Goal: Task Accomplishment & Management: Use online tool/utility

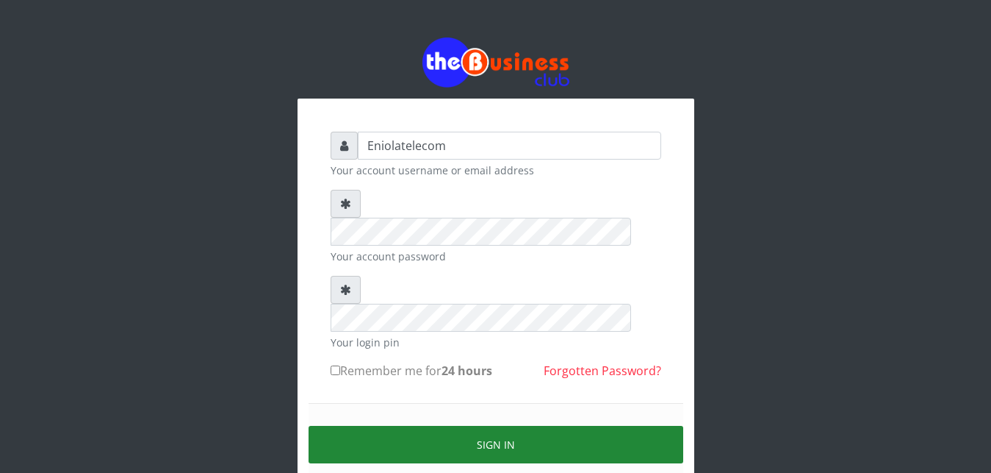
click at [493, 426] on button "Sign in" at bounding box center [496, 444] width 375 height 37
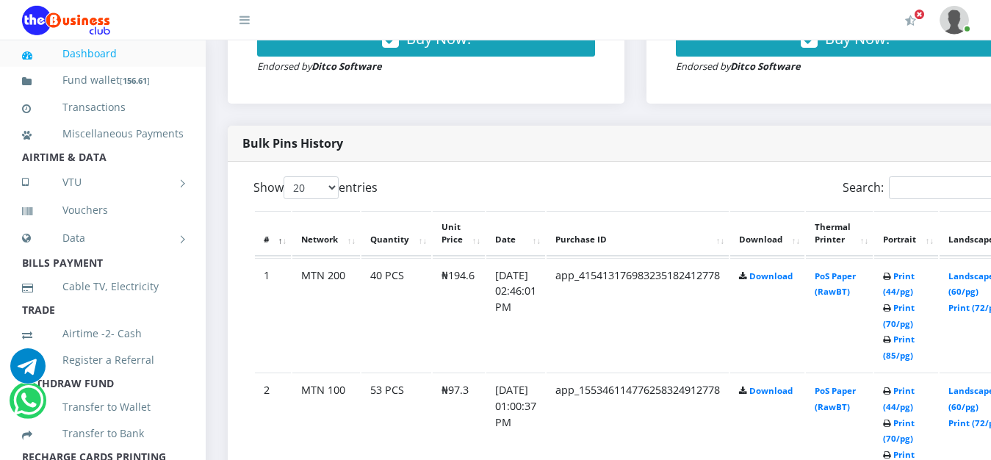
scroll to position [675, 0]
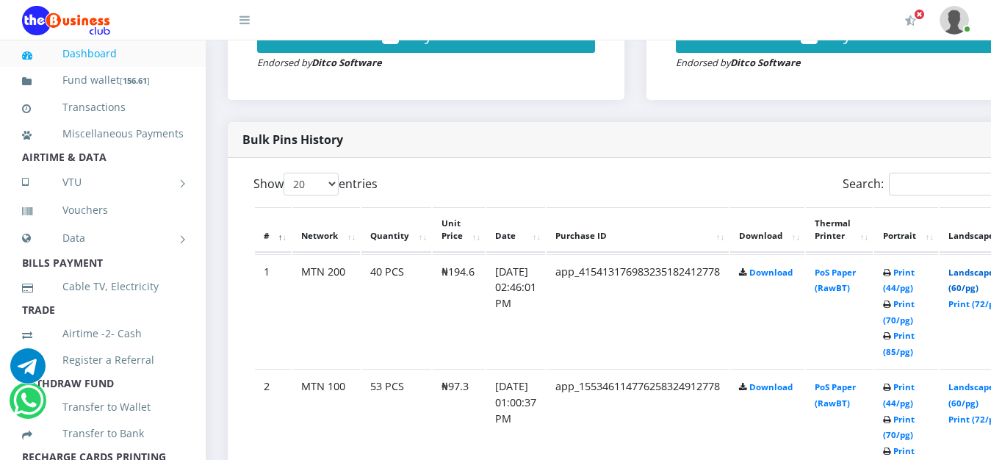
click at [985, 272] on link "Landscape (60/pg)" at bounding box center [972, 280] width 46 height 27
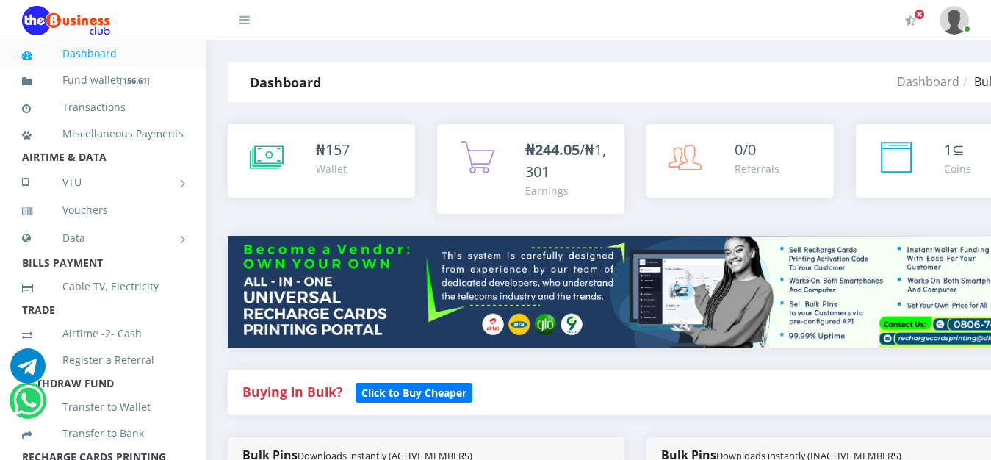
scroll to position [675, 0]
